Goal: Register for event/course

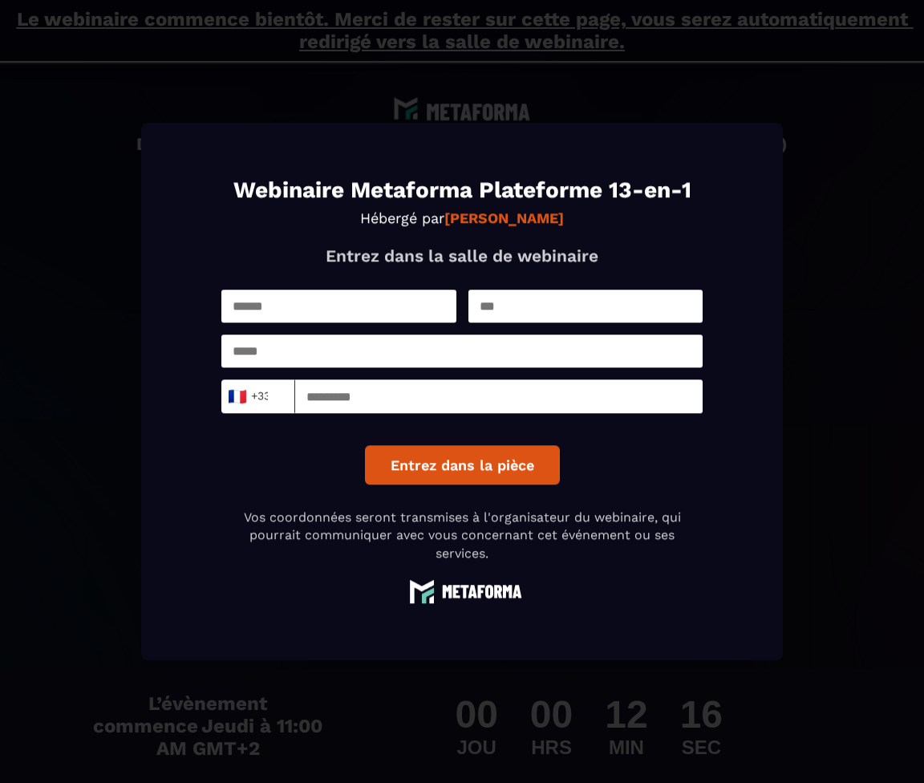
click at [243, 305] on input "Modal window" at bounding box center [338, 306] width 235 height 33
type input "******"
click at [501, 309] on input "Modal window" at bounding box center [586, 306] width 235 height 33
type input "******"
click at [277, 360] on input "Modal window" at bounding box center [461, 351] width 481 height 33
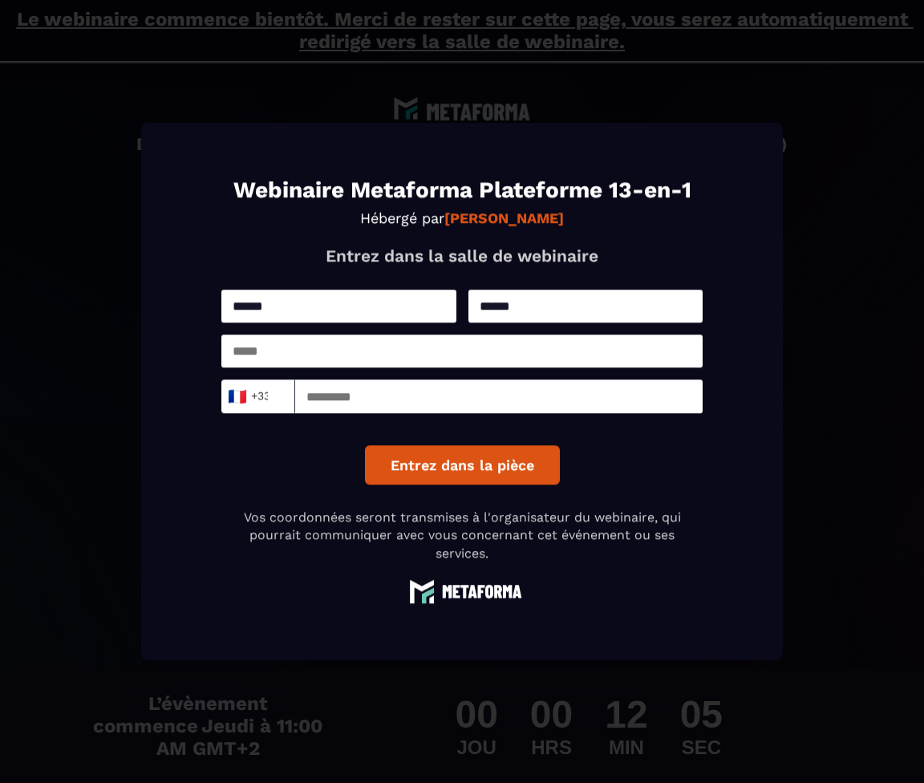
type input "**********"
type input "*********"
click at [460, 466] on button "Entrez dans la pièce" at bounding box center [462, 464] width 195 height 39
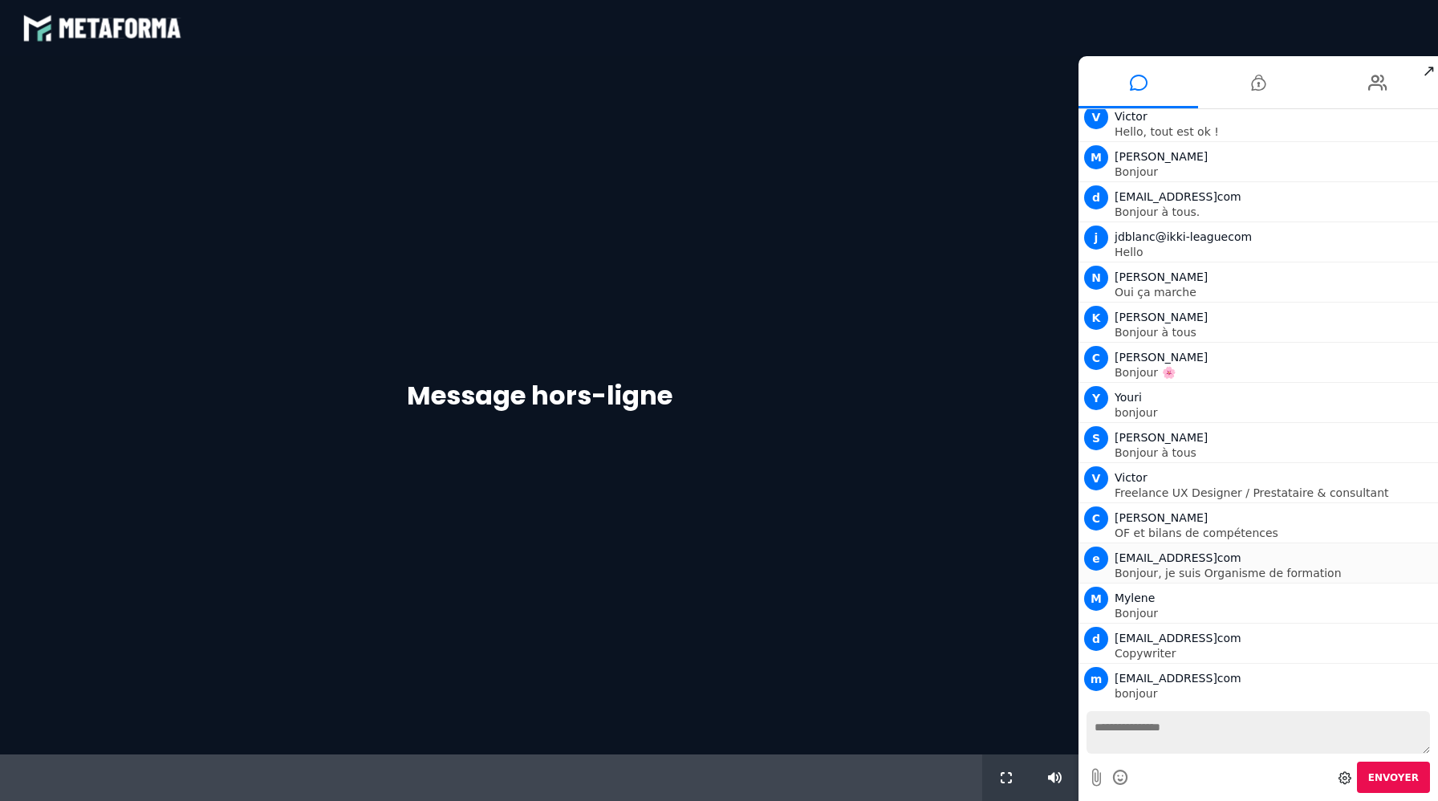
scroll to position [288, 0]
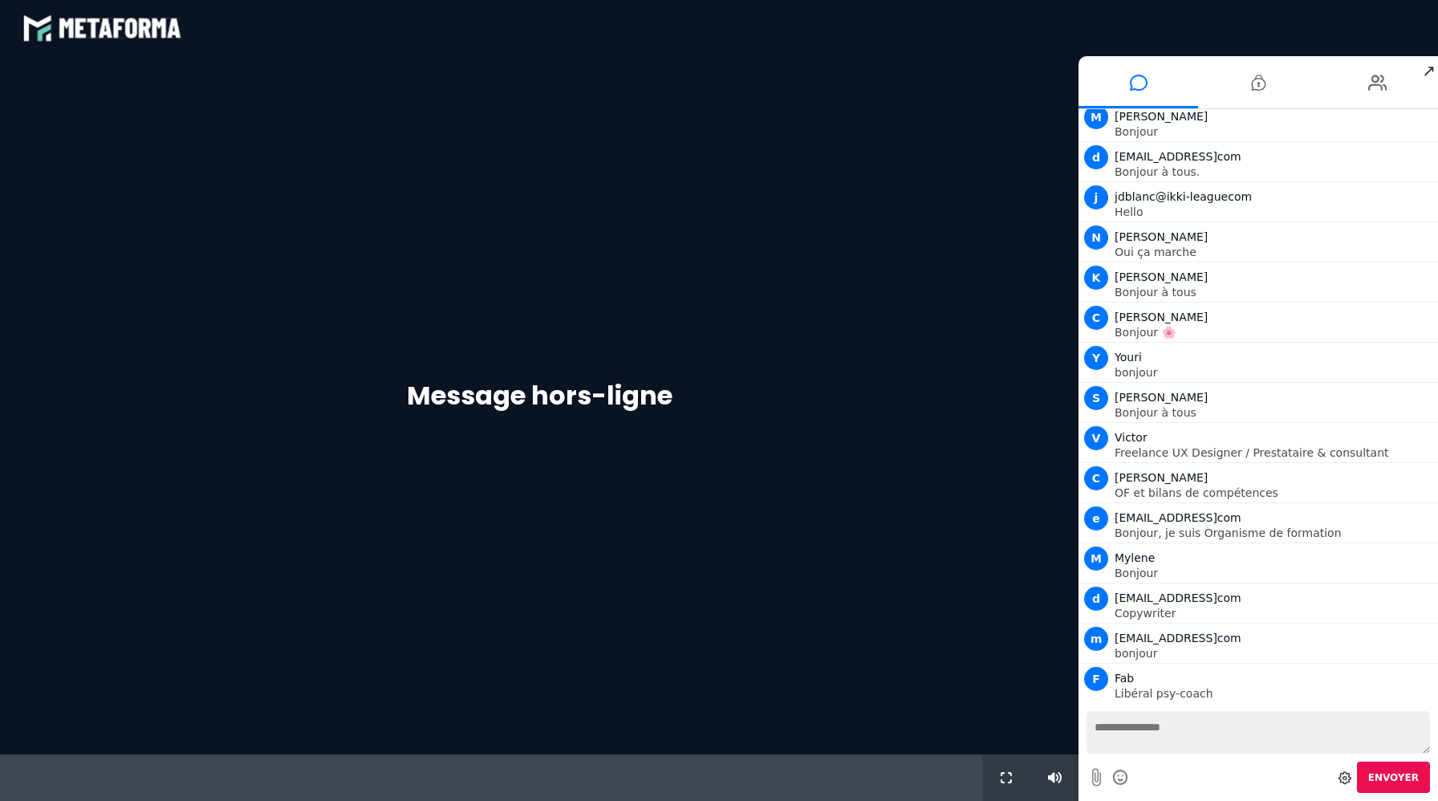
click at [586, 353] on div "Message hors-ligne" at bounding box center [539, 405] width 1078 height 698
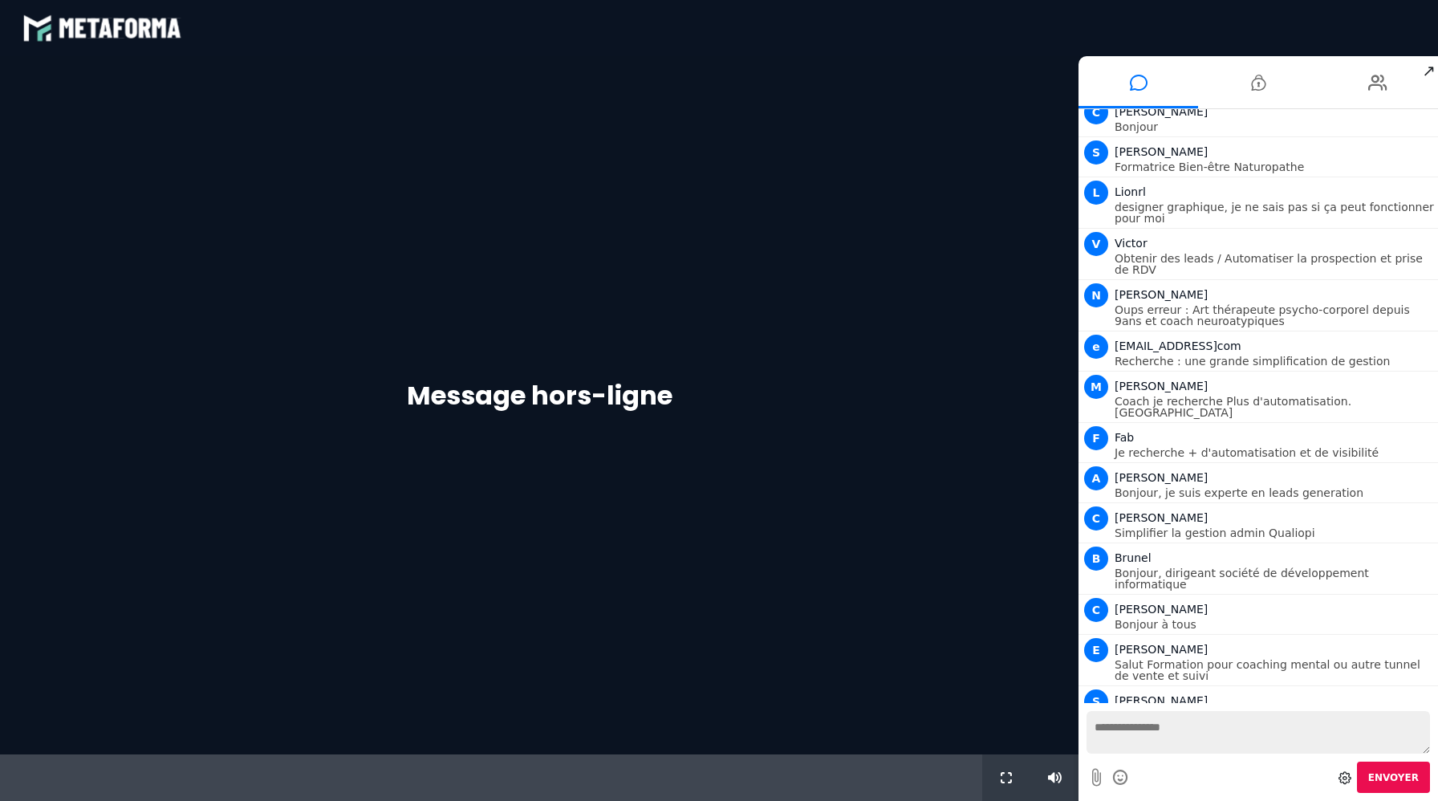
scroll to position [1078, 0]
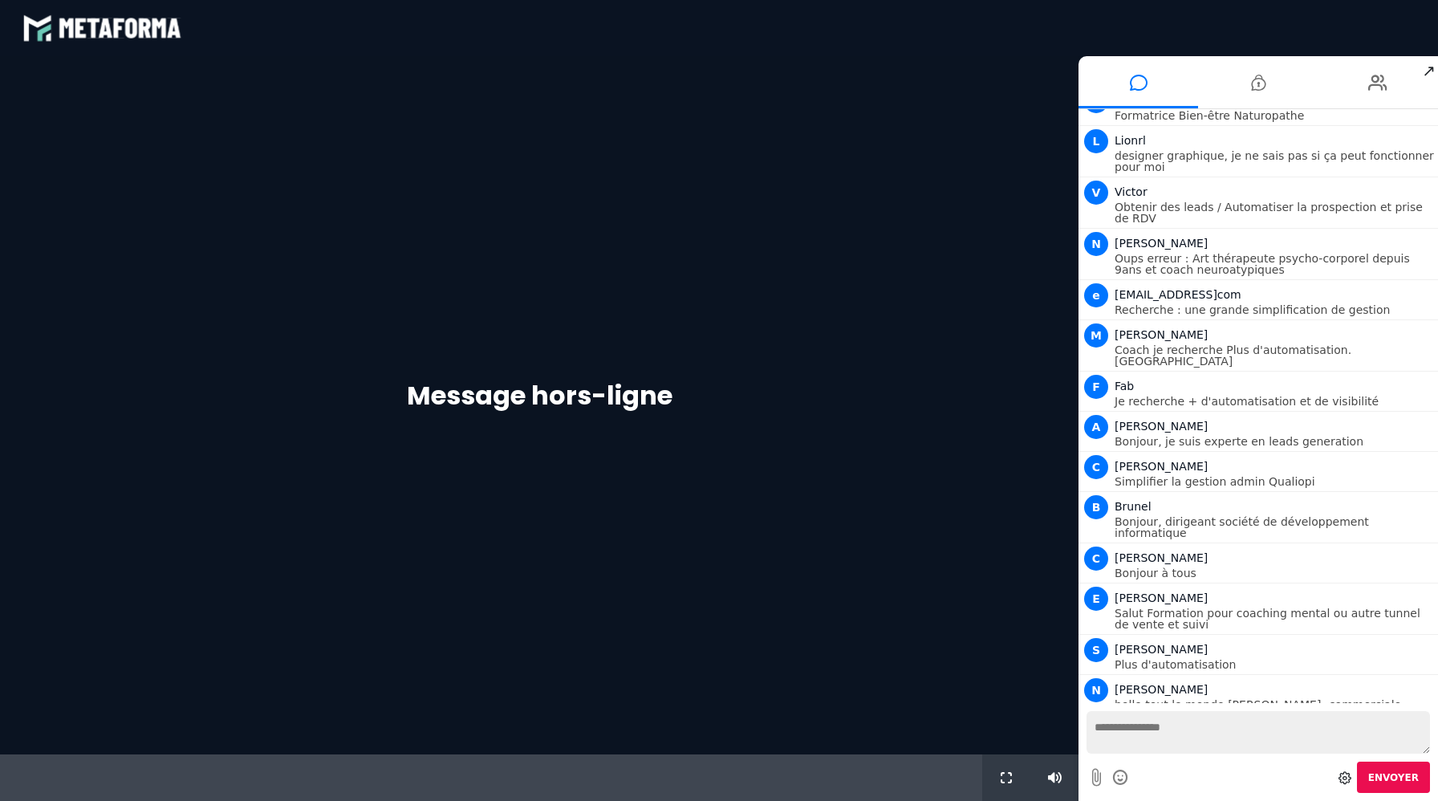
click at [842, 348] on div "Message hors-ligne" at bounding box center [539, 405] width 1078 height 698
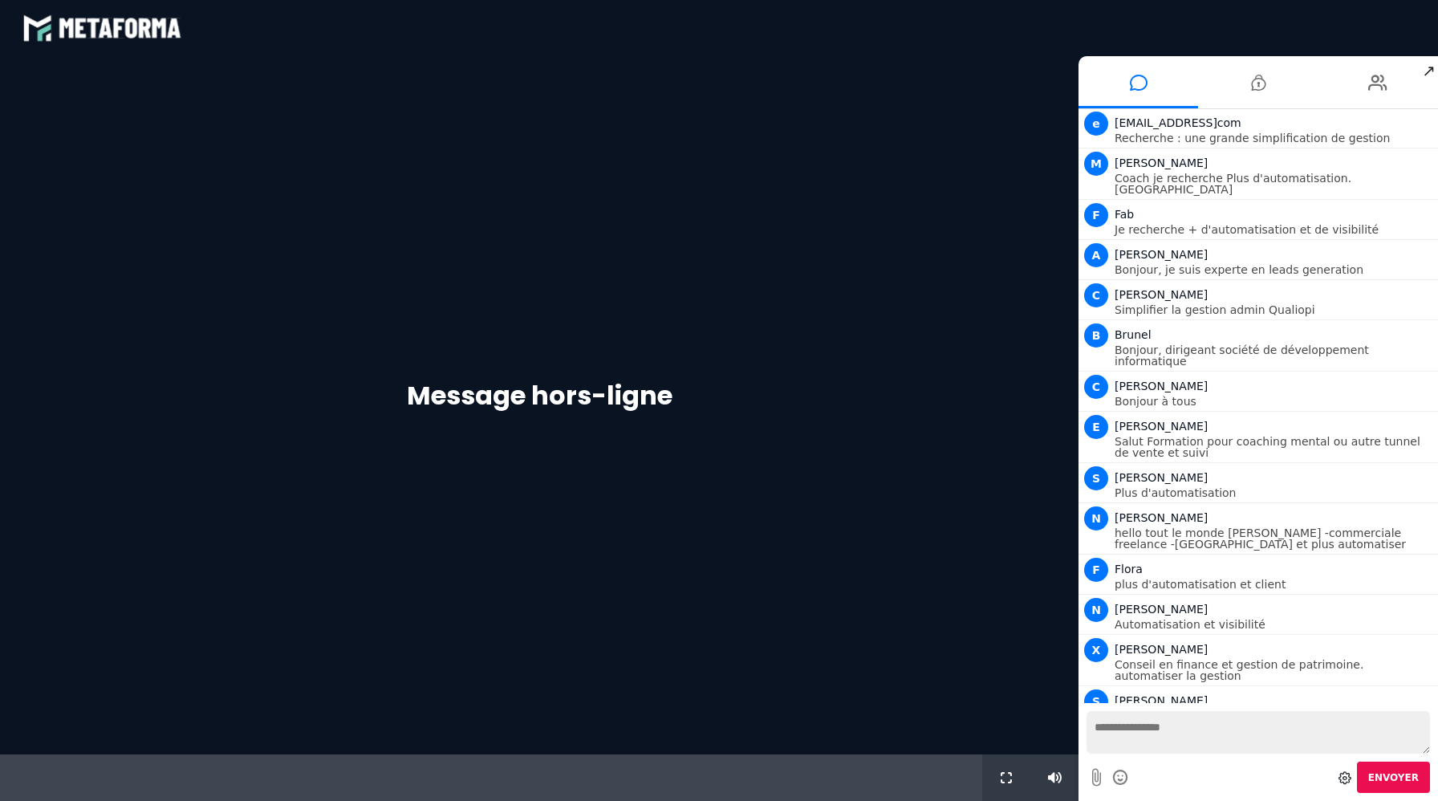
scroll to position [1289, 0]
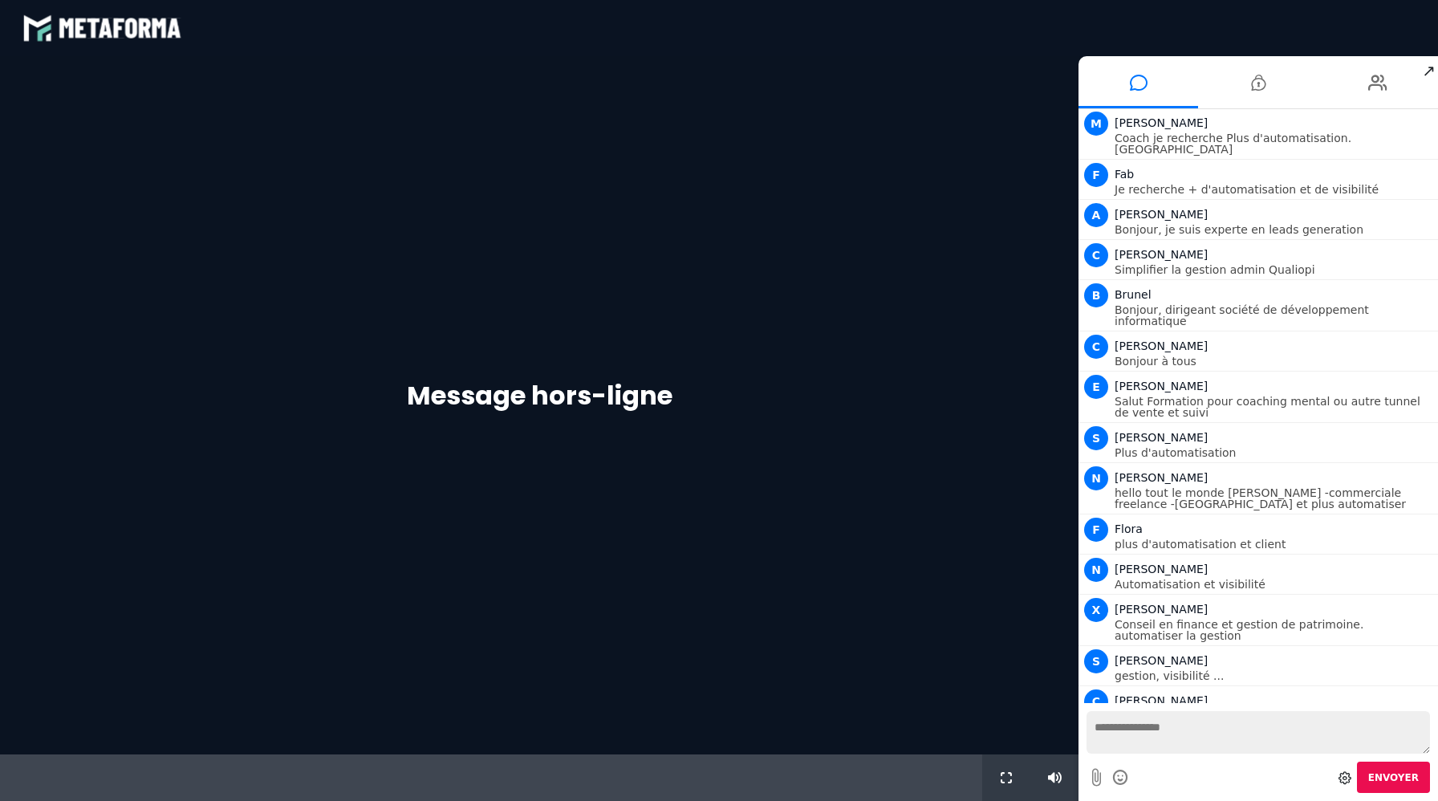
click at [445, 374] on div "Message hors-ligne" at bounding box center [539, 405] width 1078 height 698
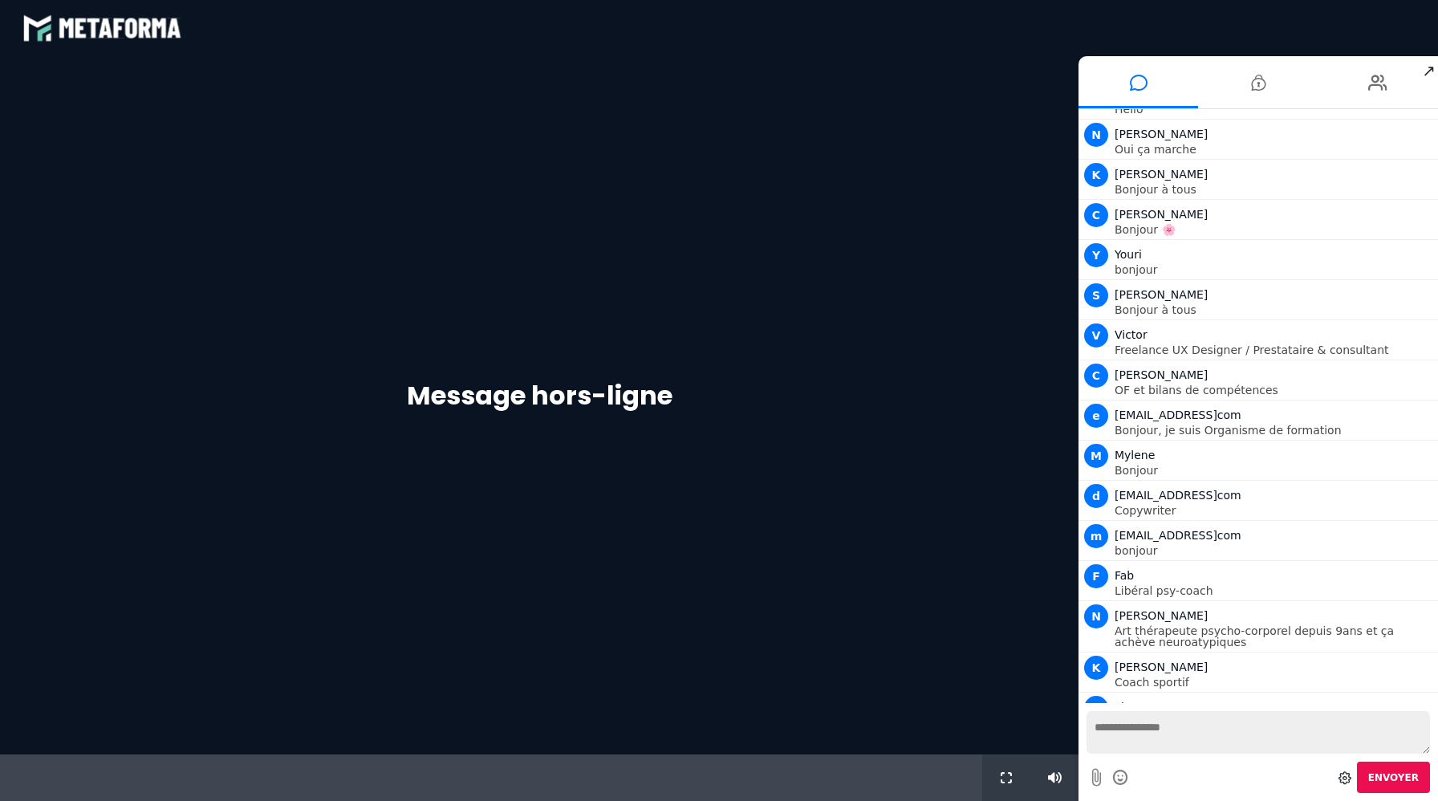
scroll to position [0, 0]
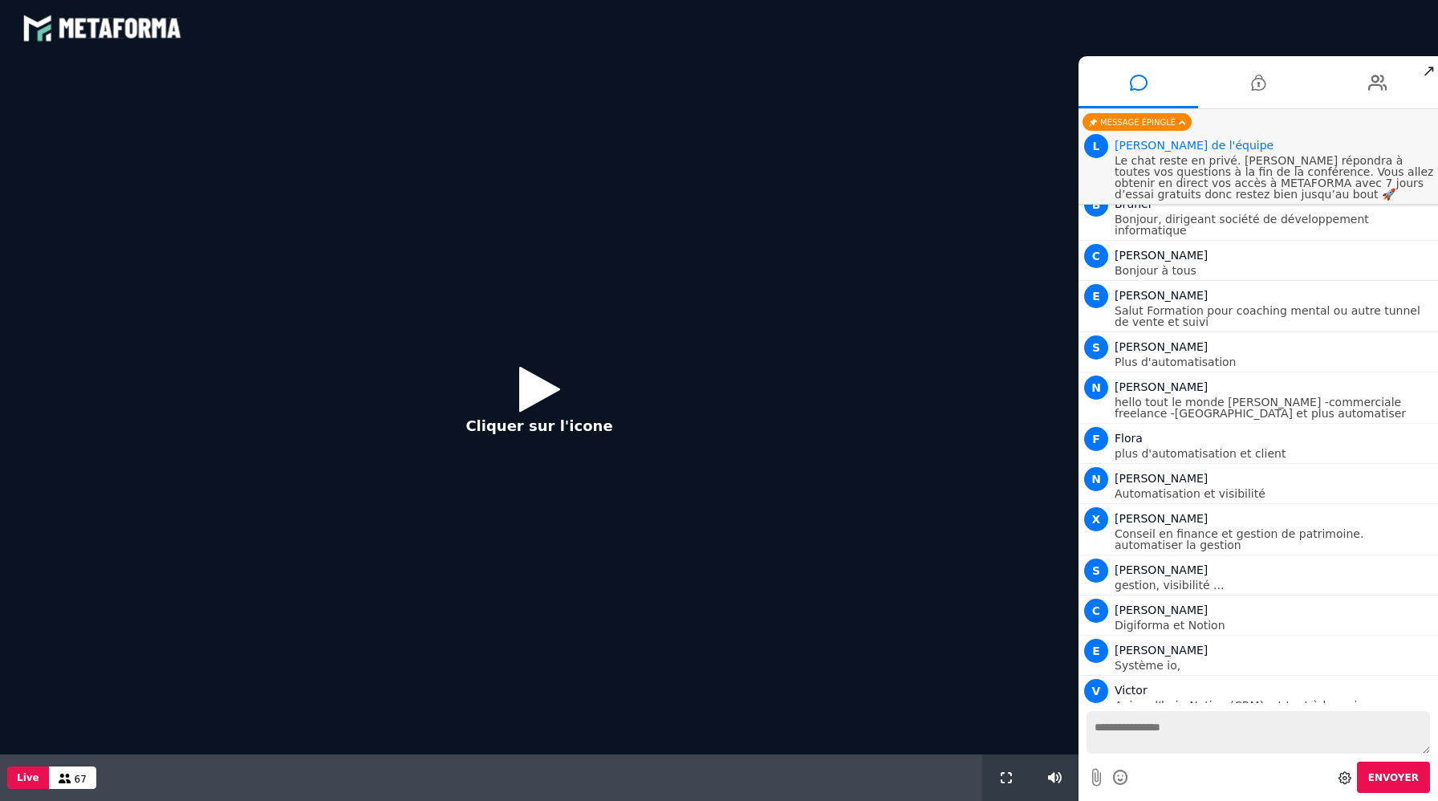
scroll to position [1027, 0]
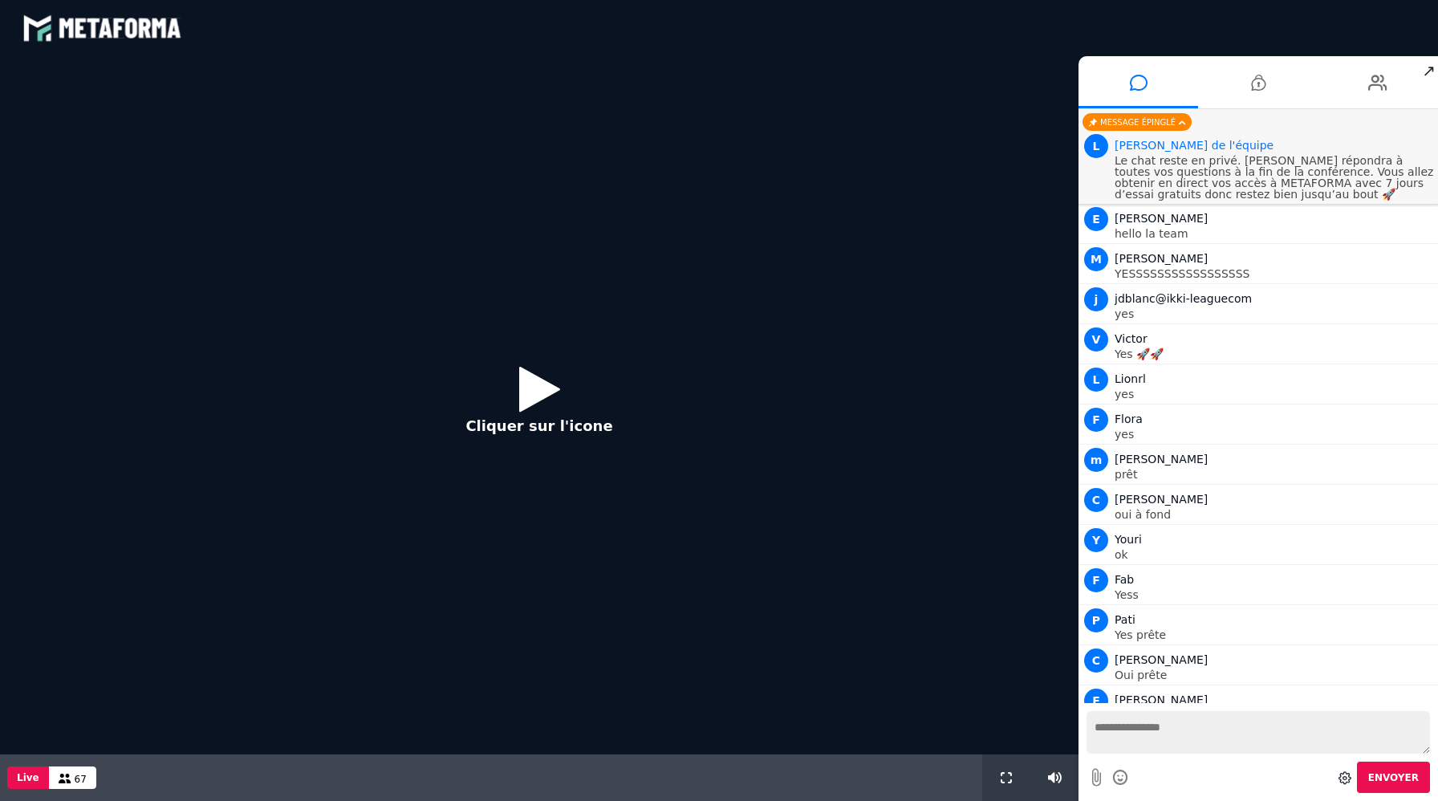
click at [532, 380] on icon at bounding box center [539, 389] width 41 height 52
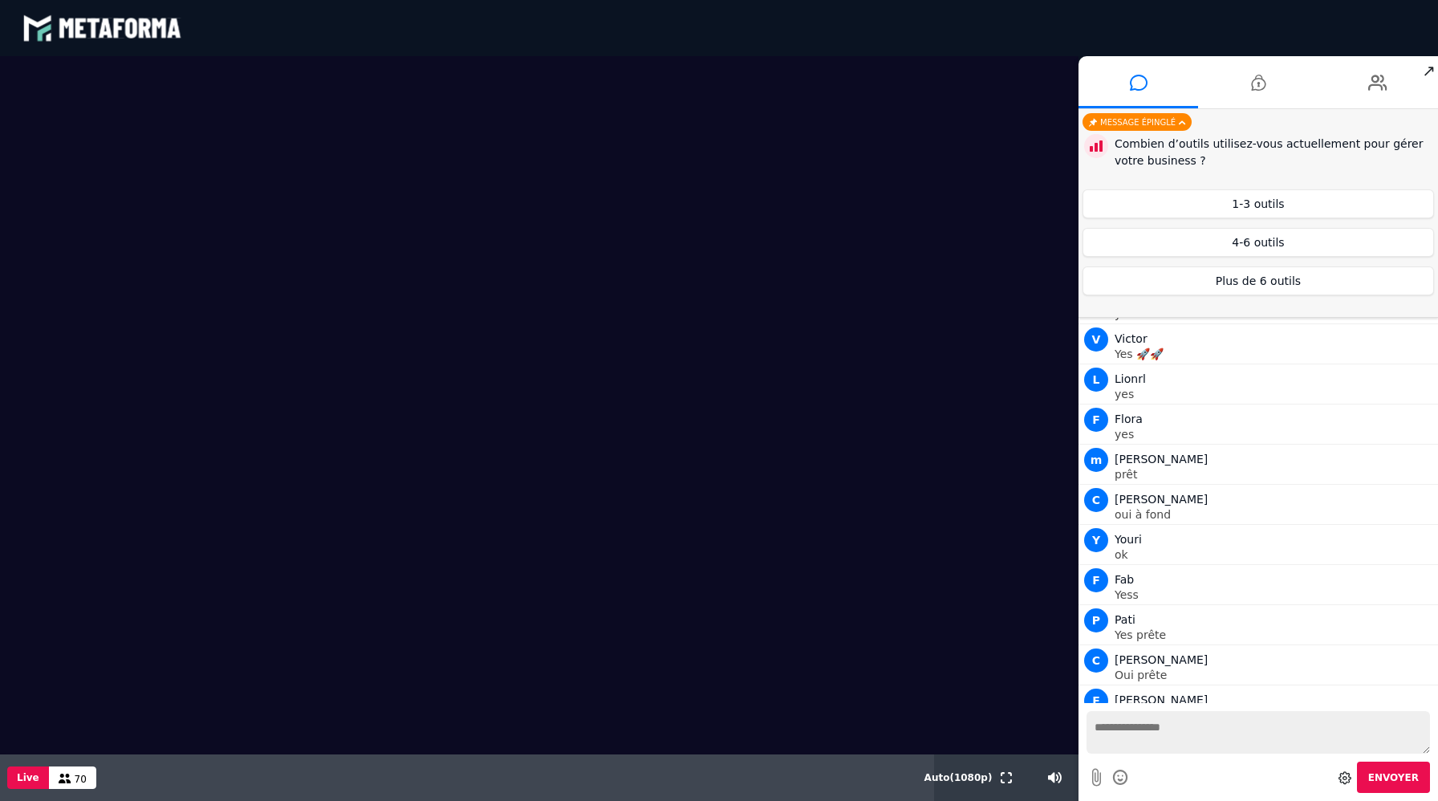
scroll to position [1101, 0]
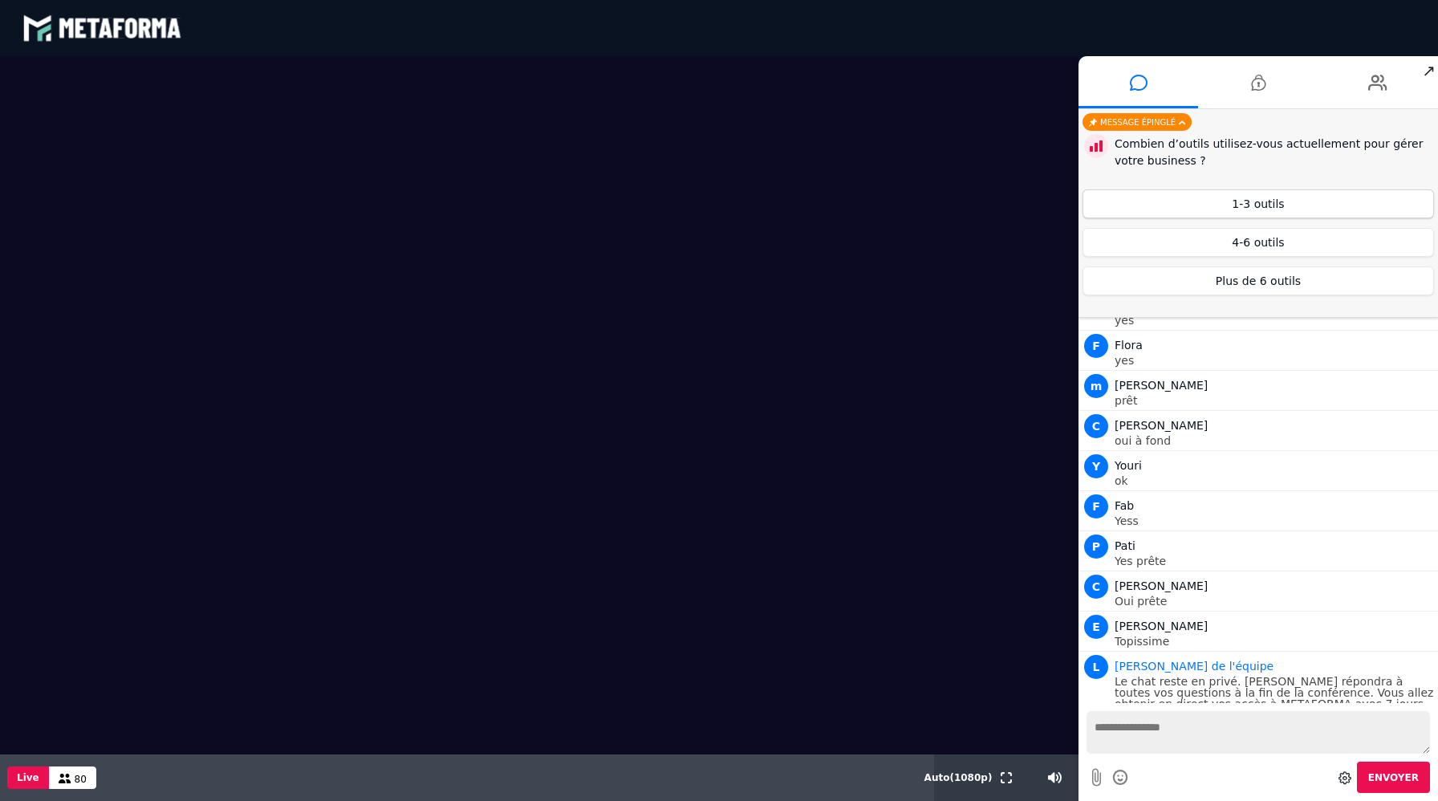
click at [1275, 201] on button "1-3 outils" at bounding box center [1257, 203] width 351 height 29
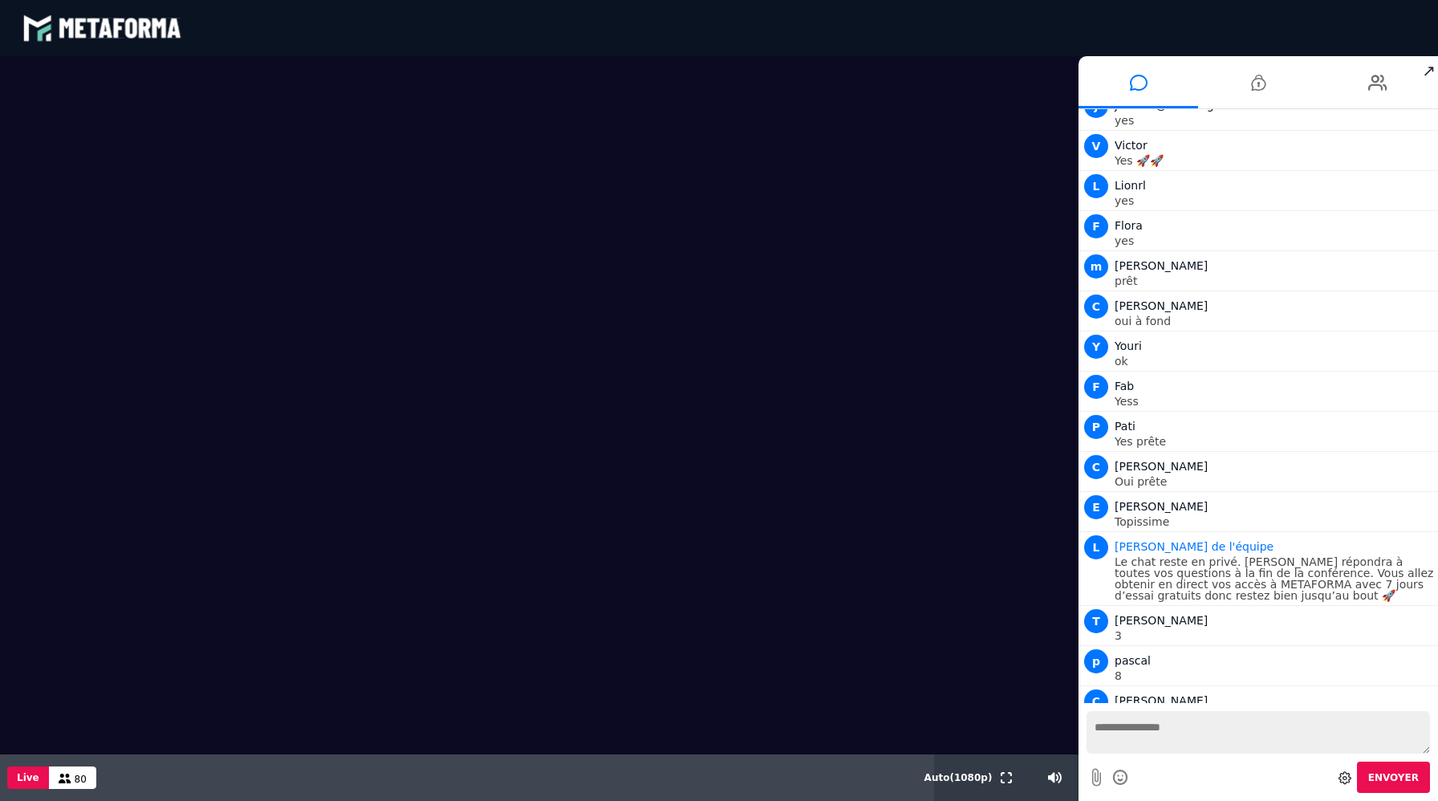
scroll to position [1221, 0]
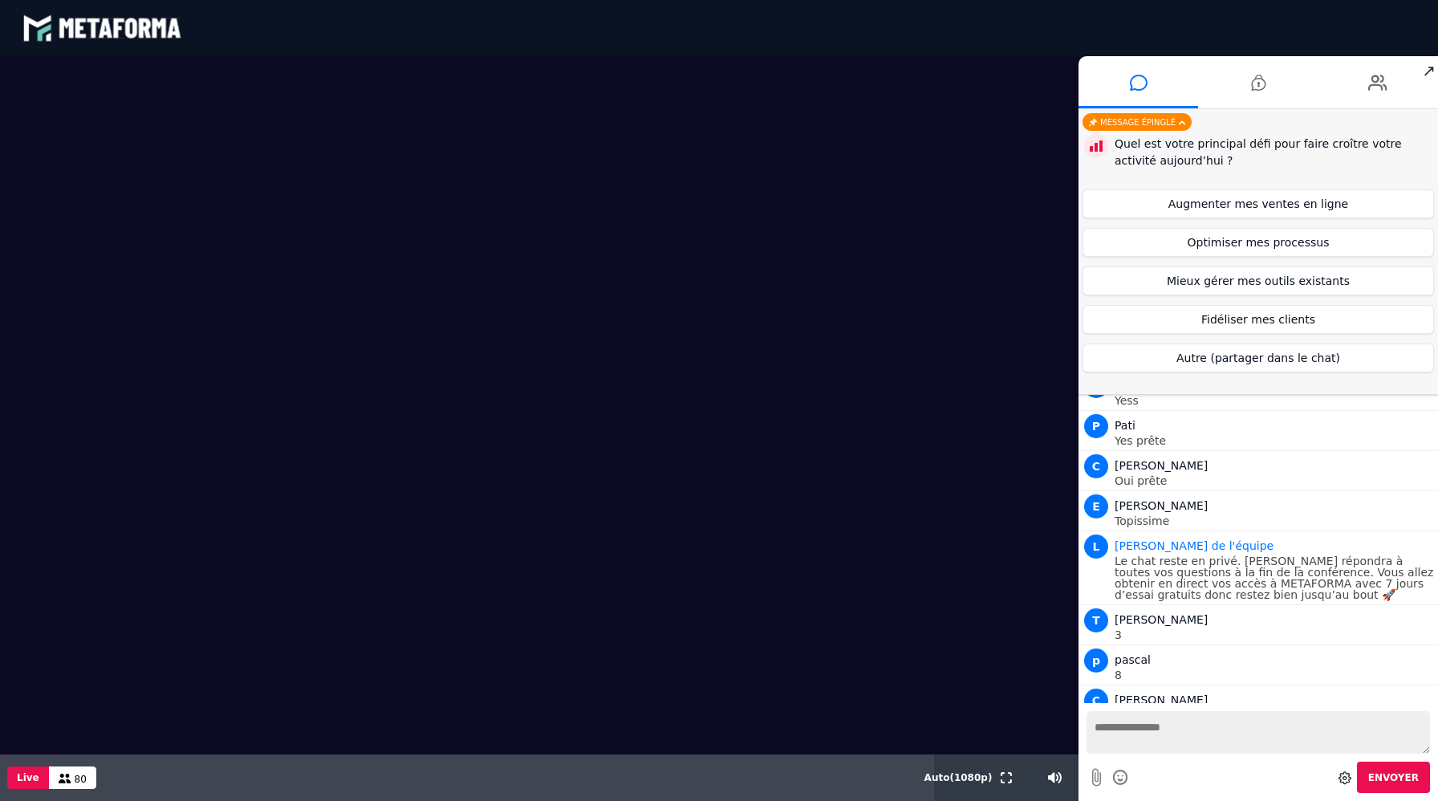
click at [1275, 201] on button "Augmenter mes ventes en ligne" at bounding box center [1257, 203] width 351 height 29
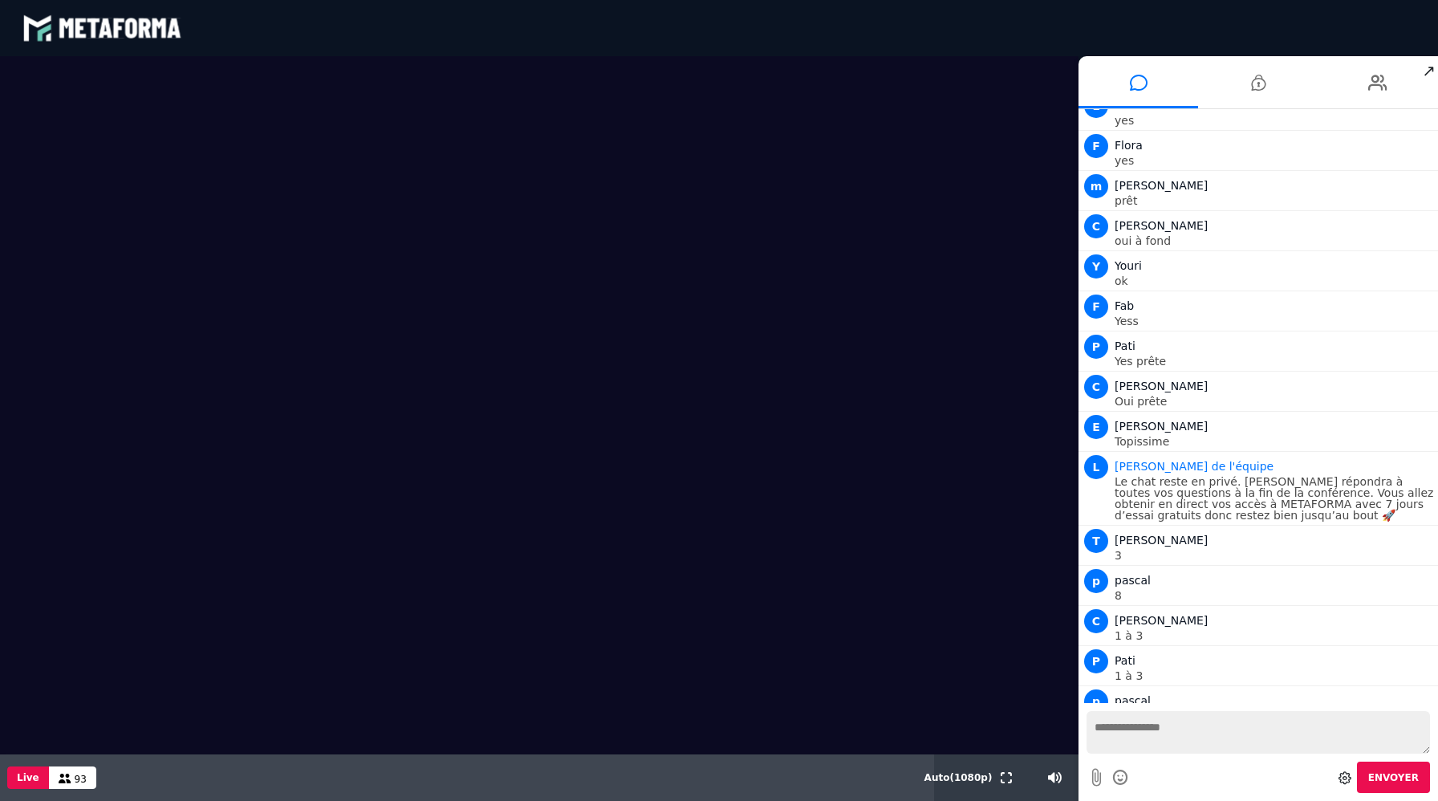
scroll to position [1301, 0]
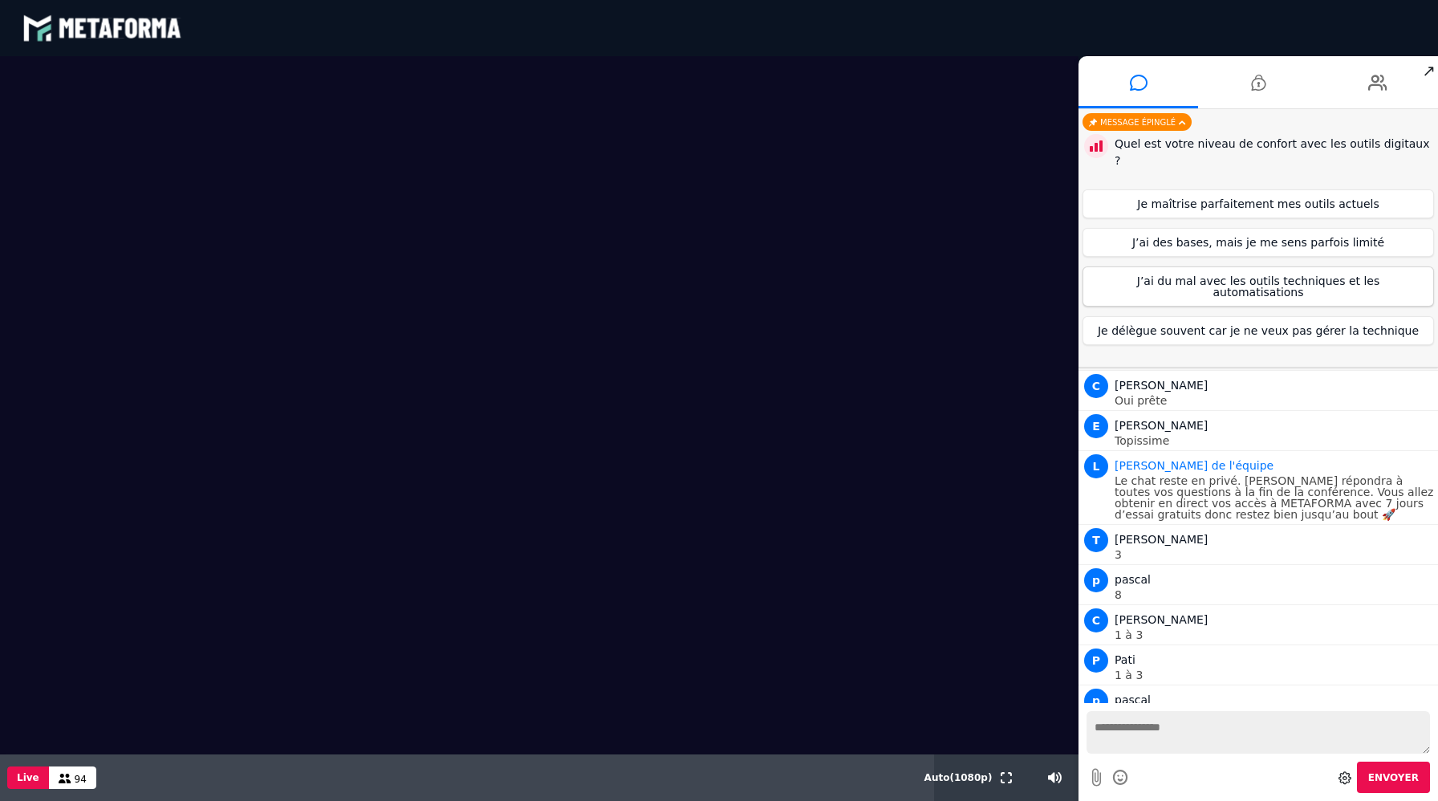
click at [1268, 266] on button "J’ai du mal avec les outils techniques et les automatisations" at bounding box center [1257, 286] width 351 height 40
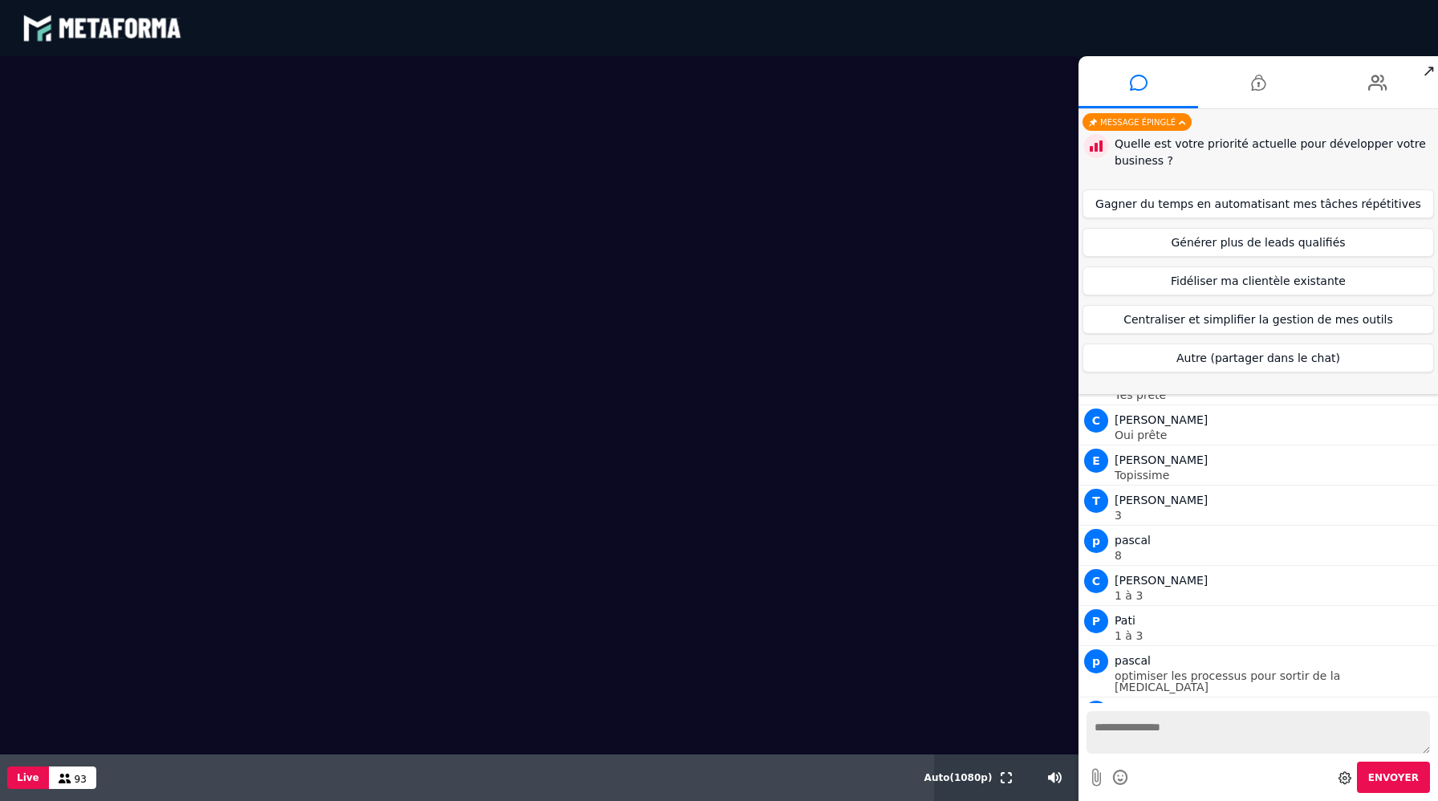
scroll to position [1341, 0]
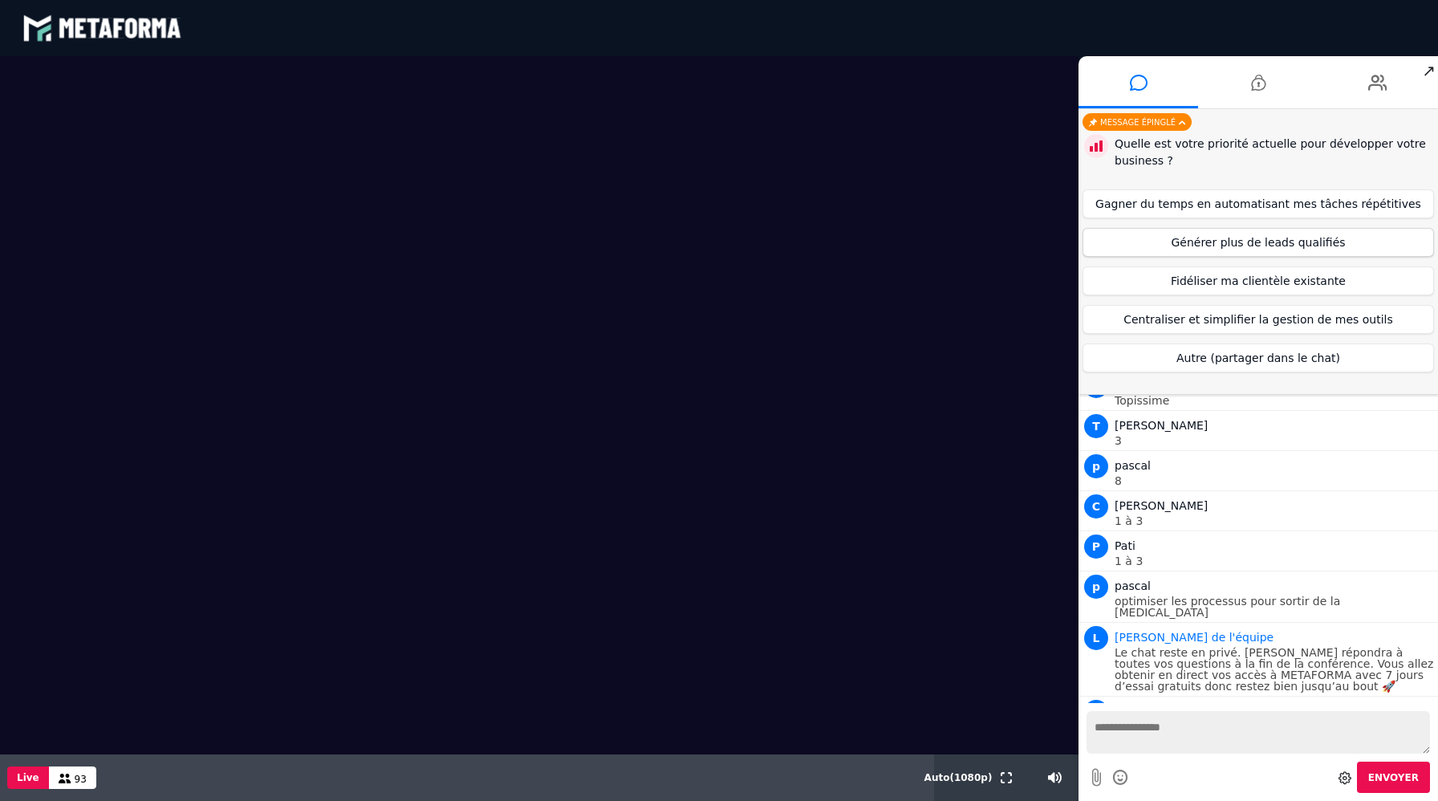
click at [1252, 241] on button "Générer plus de leads qualifiés" at bounding box center [1257, 242] width 351 height 29
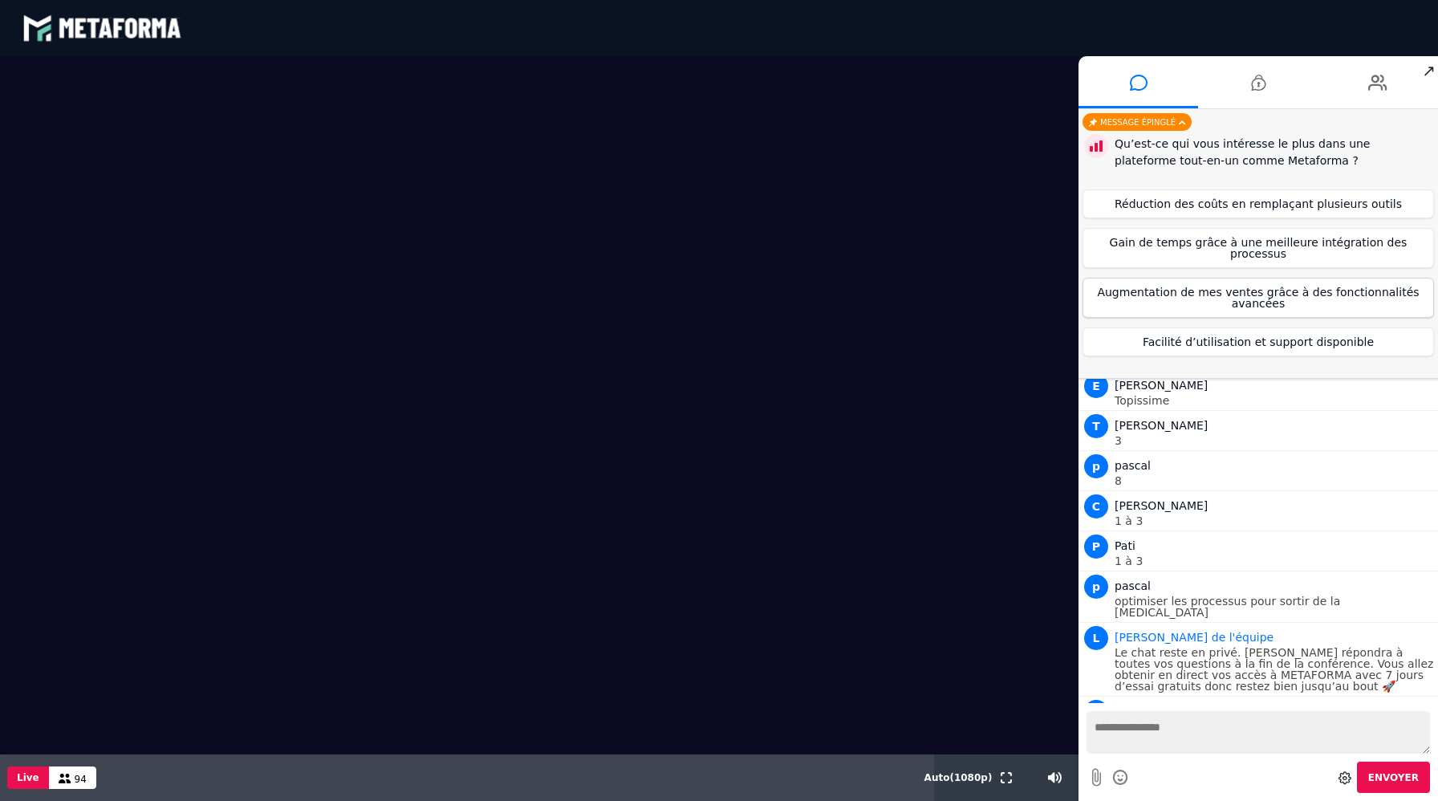
click at [1240, 286] on button "Augmentation de mes ventes grâce à des fonctionnalités avancées" at bounding box center [1257, 298] width 351 height 40
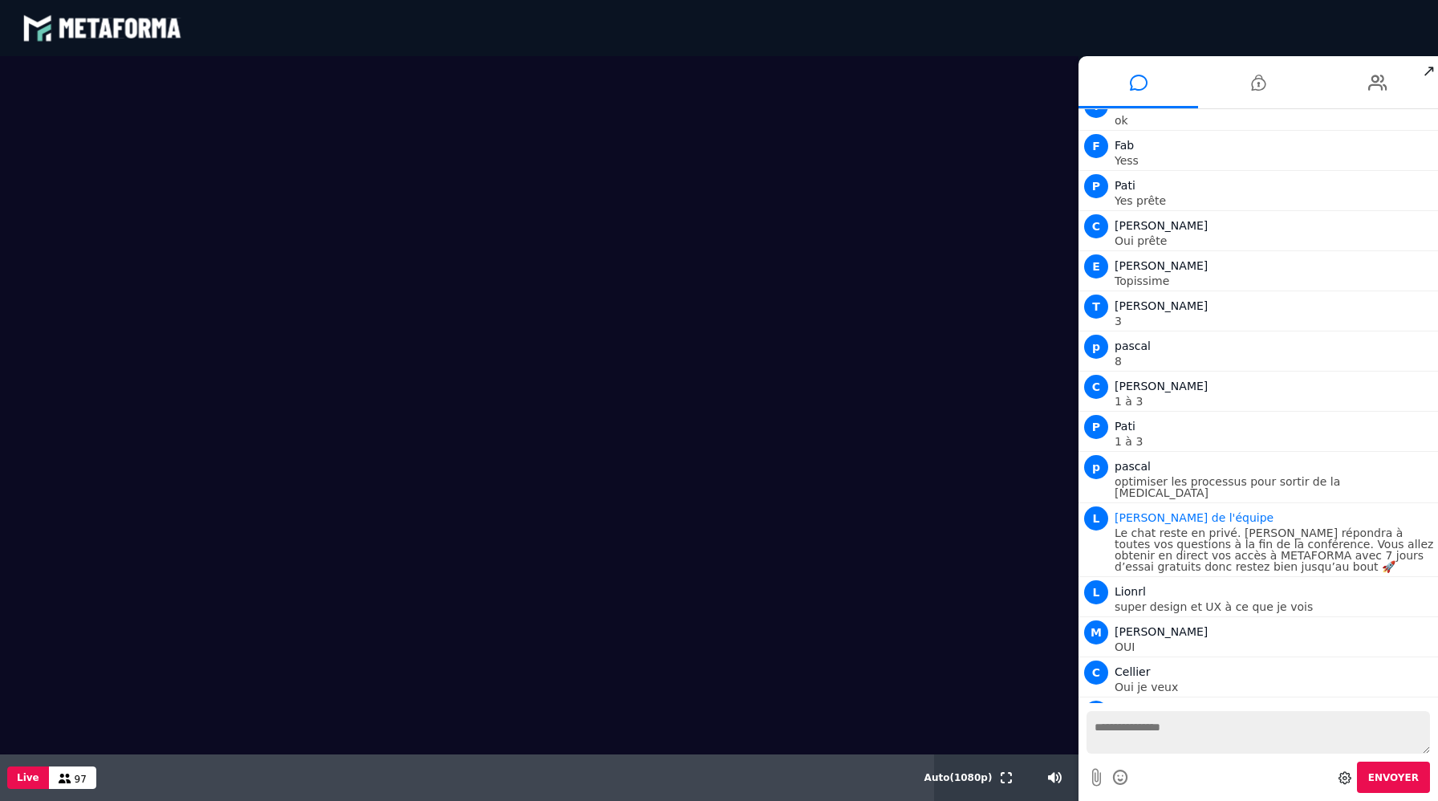
scroll to position [1501, 0]
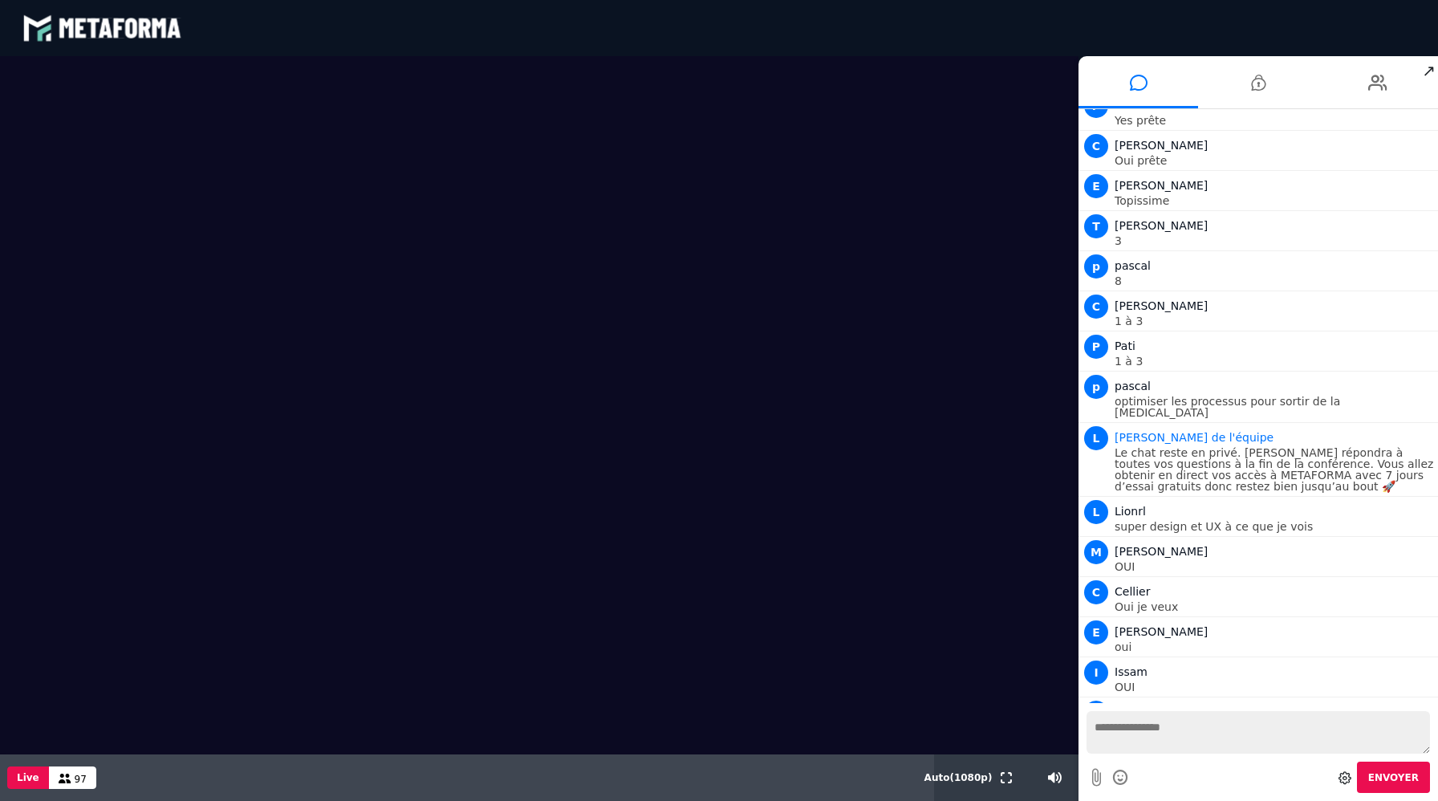
click at [1114, 737] on textarea at bounding box center [1257, 732] width 343 height 43
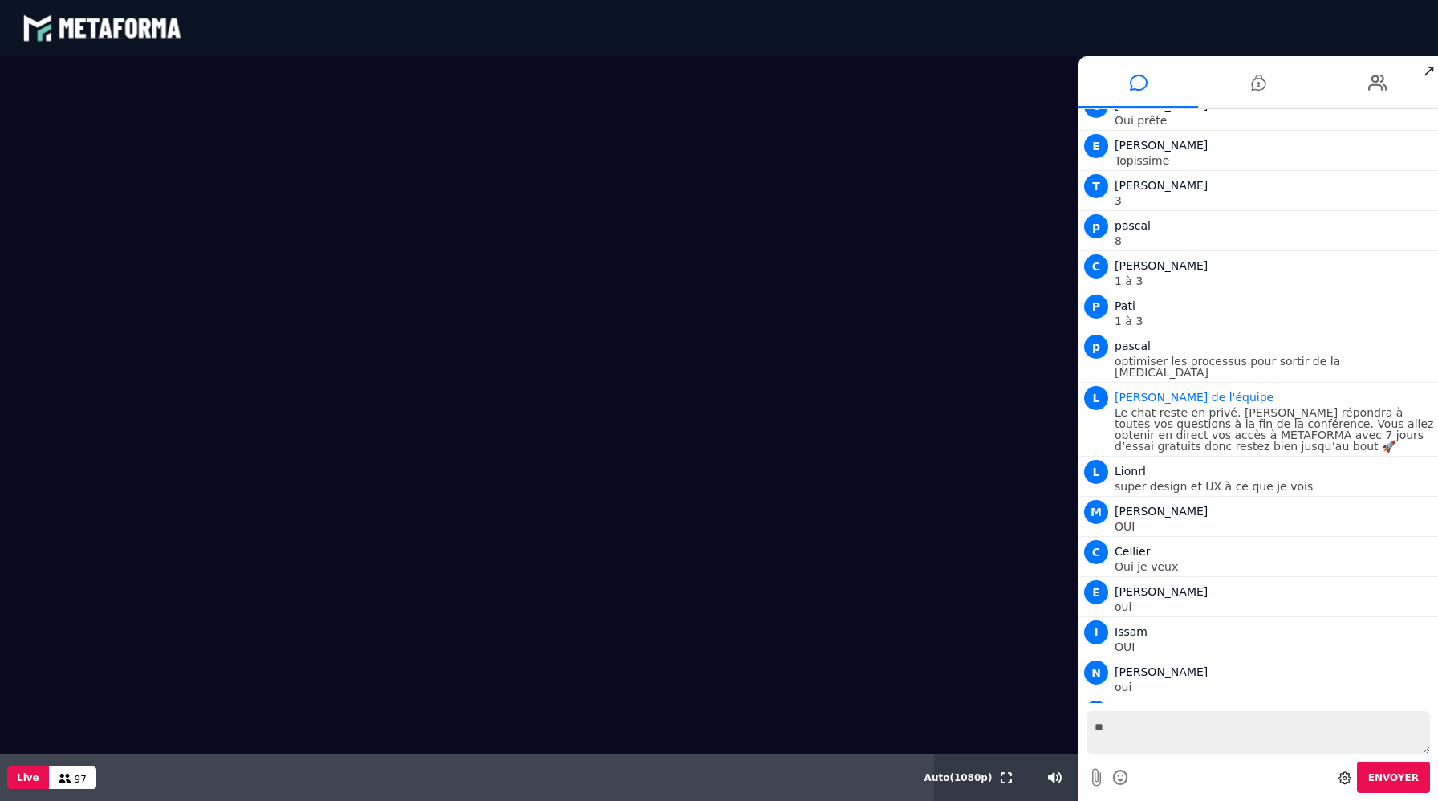
type textarea "***"
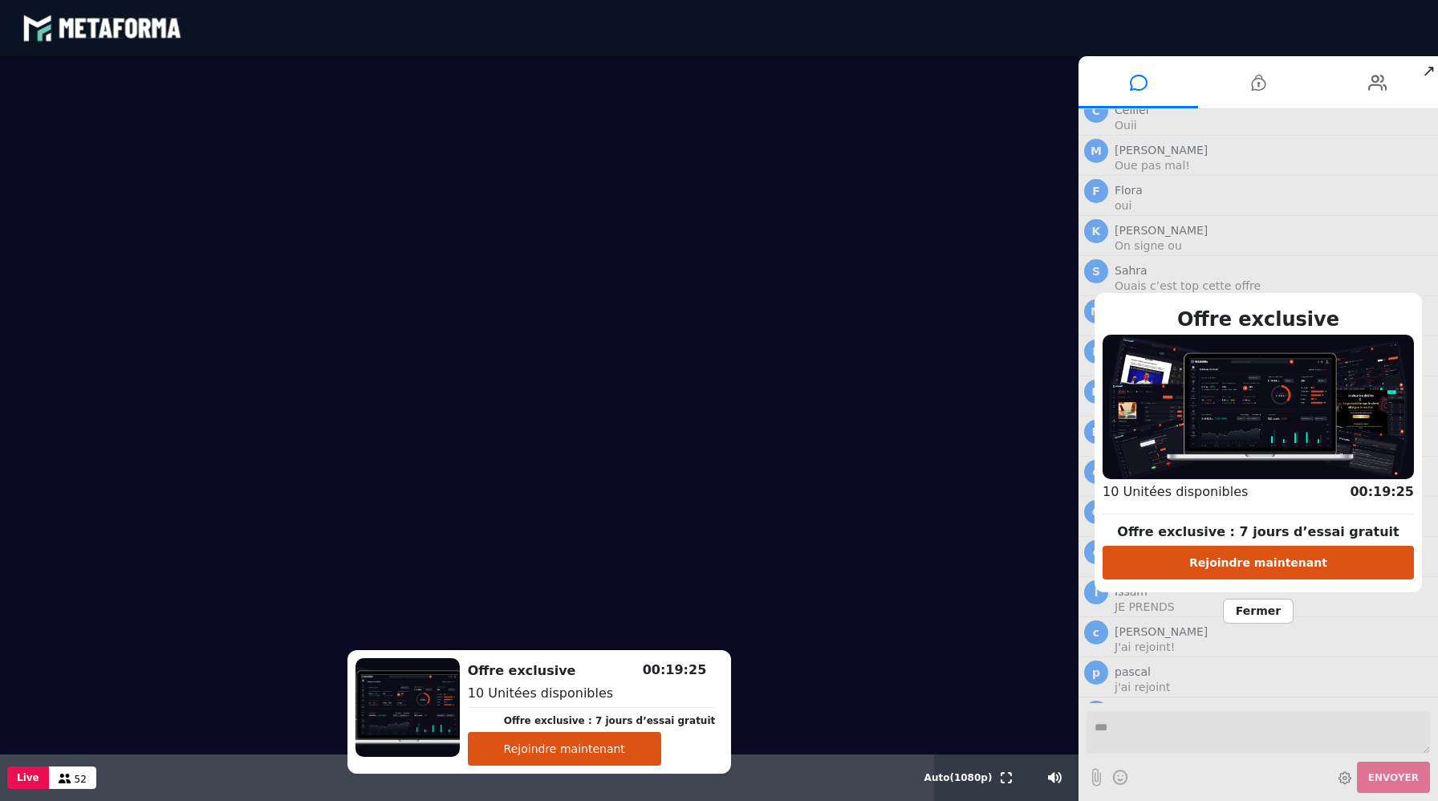
scroll to position [3879, 0]
